Goal: Check status: Check status

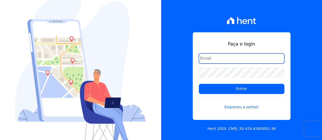
click at [215, 63] on input "email" at bounding box center [242, 58] width 86 height 10
click at [218, 62] on input "email" at bounding box center [242, 58] width 86 height 10
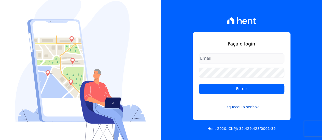
click at [237, 109] on link "Esqueceu a senha?" at bounding box center [242, 104] width 86 height 12
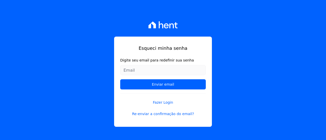
click at [142, 70] on input "Digite seu email para redefinir sua senha" at bounding box center [163, 70] width 86 height 10
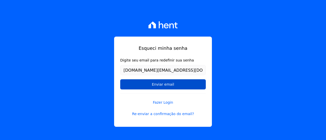
type input "[DOMAIN_NAME][EMAIL_ADDRESS][DOMAIN_NAME]"
click at [151, 82] on input "Enviar email" at bounding box center [163, 84] width 86 height 10
click at [162, 86] on input "Enviar email" at bounding box center [163, 84] width 86 height 10
click at [157, 85] on input "Enviar email" at bounding box center [163, 84] width 86 height 10
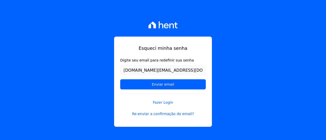
click at [175, 90] on form "Digite seu email para redefinir sua senha joctarocha.br@gmail.com Enviar email" at bounding box center [163, 76] width 86 height 36
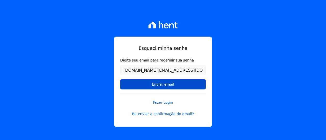
click at [174, 87] on input "Enviar email" at bounding box center [163, 84] width 86 height 10
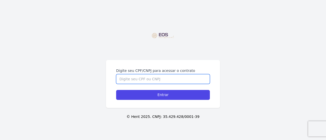
click at [130, 81] on input "Digite seu CPF/CNPJ para acessar o contrato" at bounding box center [163, 79] width 94 height 10
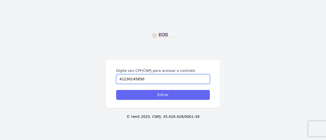
type input "41230145850"
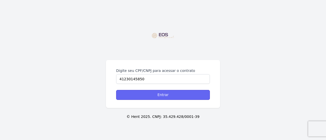
click at [141, 96] on input "Entrar" at bounding box center [163, 95] width 94 height 10
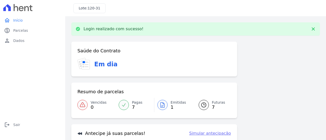
click at [125, 108] on div at bounding box center [124, 105] width 10 height 10
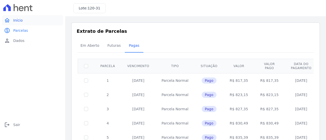
click at [21, 23] on link "home Início" at bounding box center [32, 20] width 61 height 10
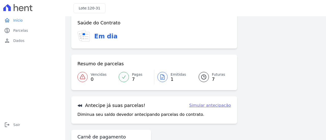
scroll to position [35, 0]
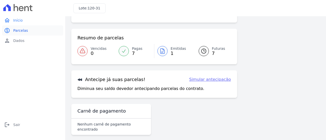
click at [19, 29] on span "Parcelas" at bounding box center [20, 30] width 15 height 5
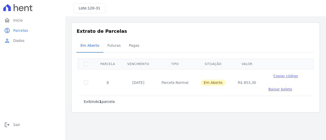
click at [19, 43] on span "Dados" at bounding box center [18, 40] width 11 height 5
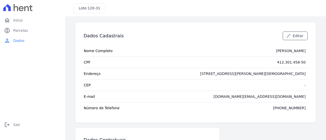
click at [28, 13] on div at bounding box center [32, 7] width 61 height 15
click at [27, 10] on icon at bounding box center [17, 7] width 29 height 7
click at [16, 4] on icon at bounding box center [17, 7] width 29 height 7
click at [9, 7] on icon at bounding box center [6, 7] width 7 height 7
